Goal: Entertainment & Leisure: Consume media (video, audio)

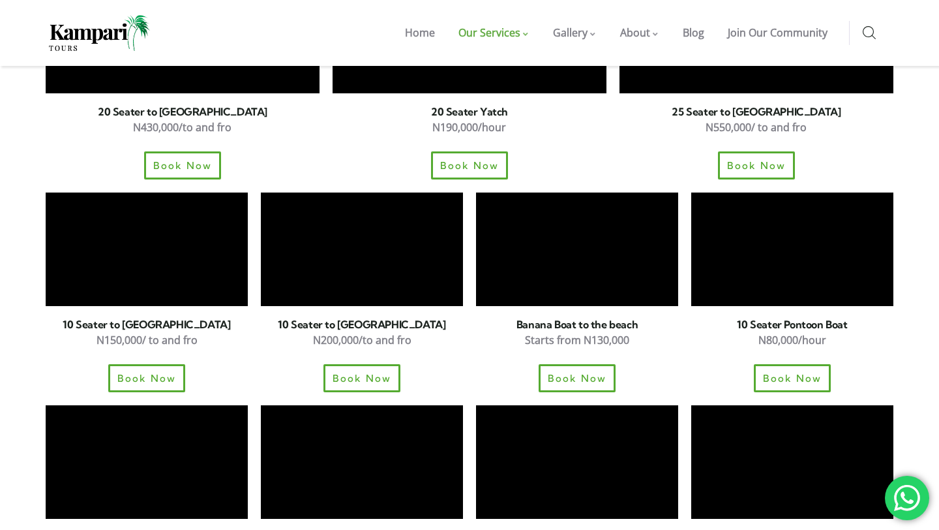
scroll to position [1287, 0]
